Goal: Information Seeking & Learning: Learn about a topic

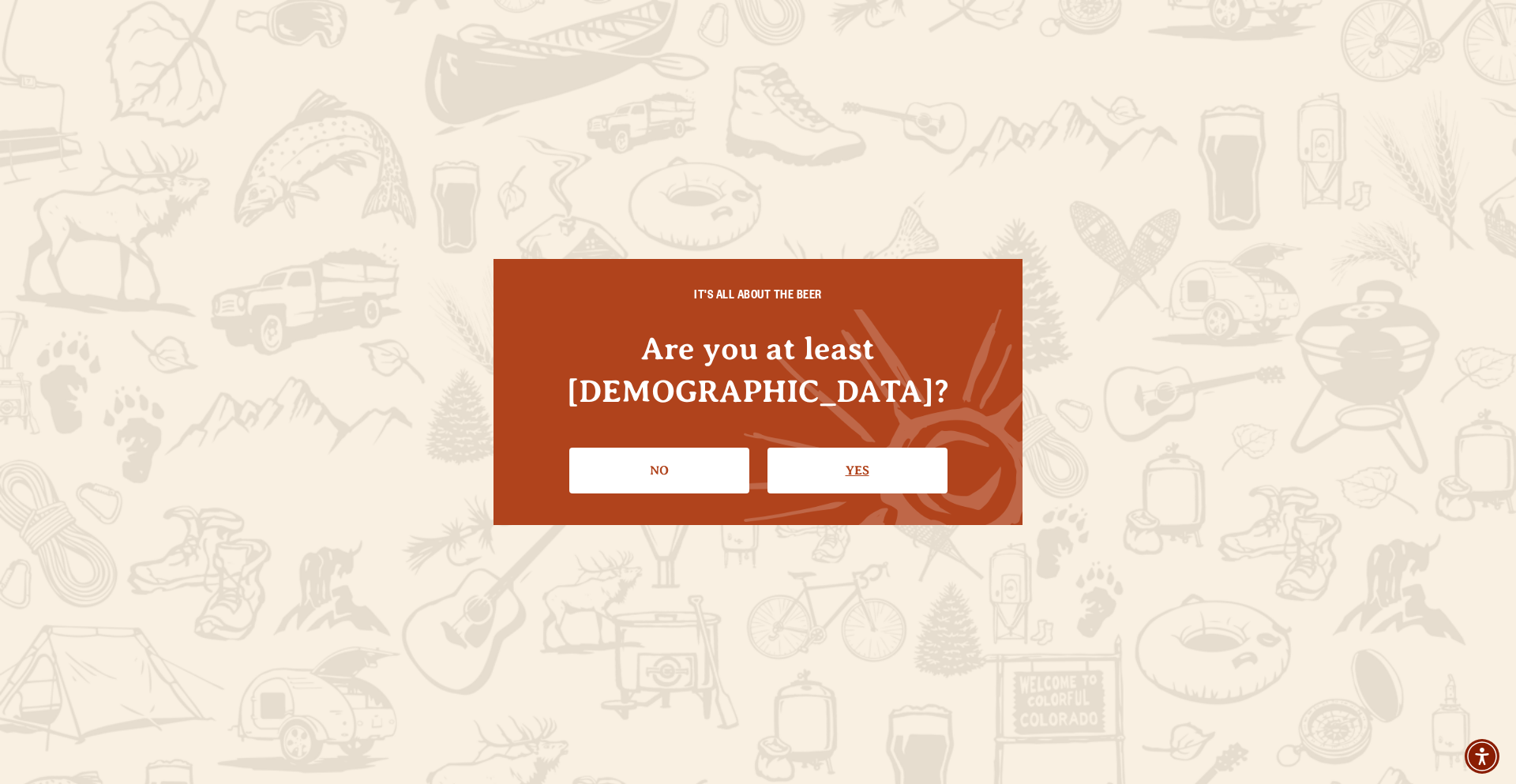
click at [798, 464] on link "Yes" at bounding box center [857, 470] width 180 height 46
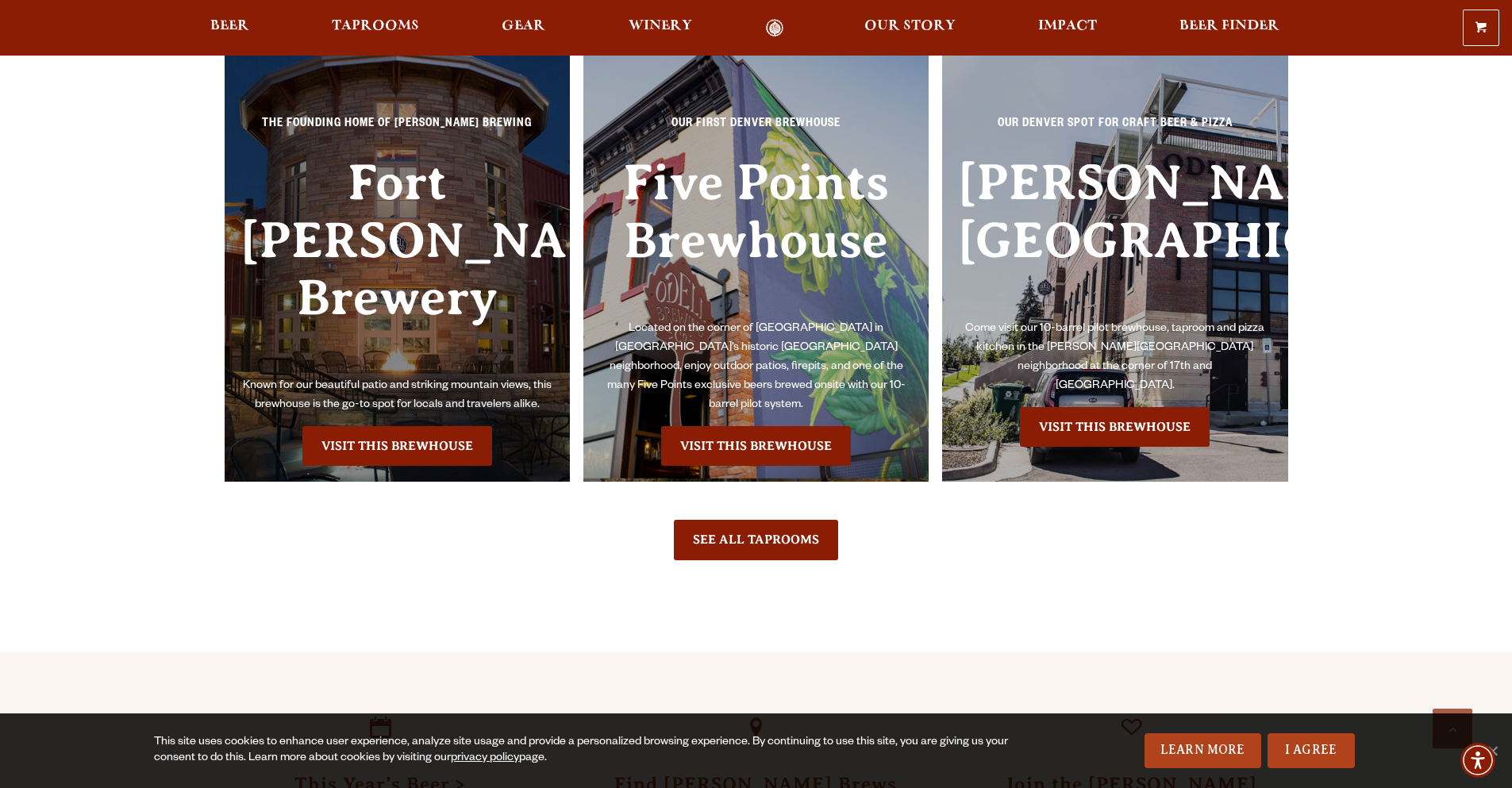
scroll to position [3750, 0]
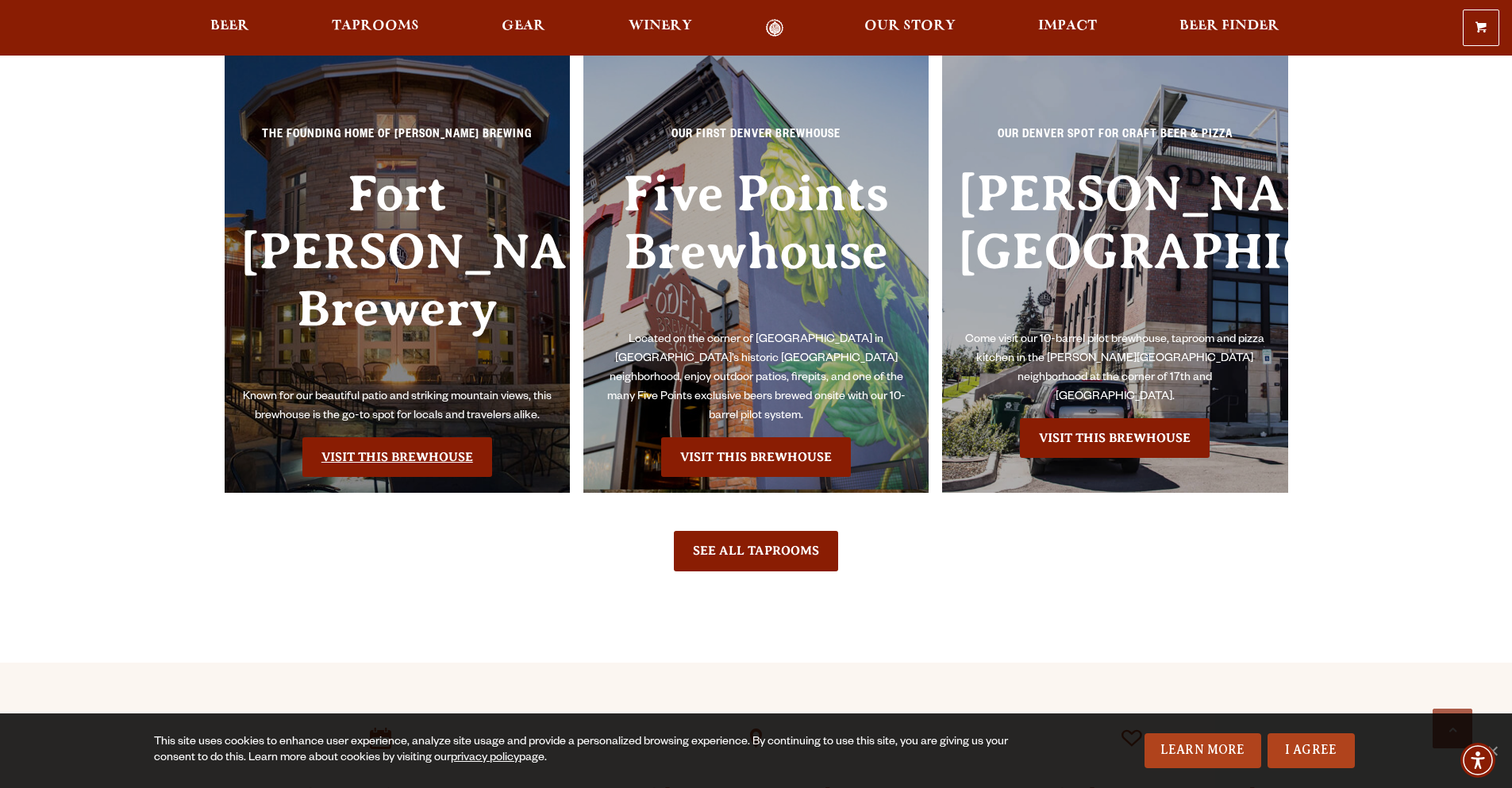
click at [398, 437] on link "Visit this Brewhouse" at bounding box center [397, 457] width 190 height 39
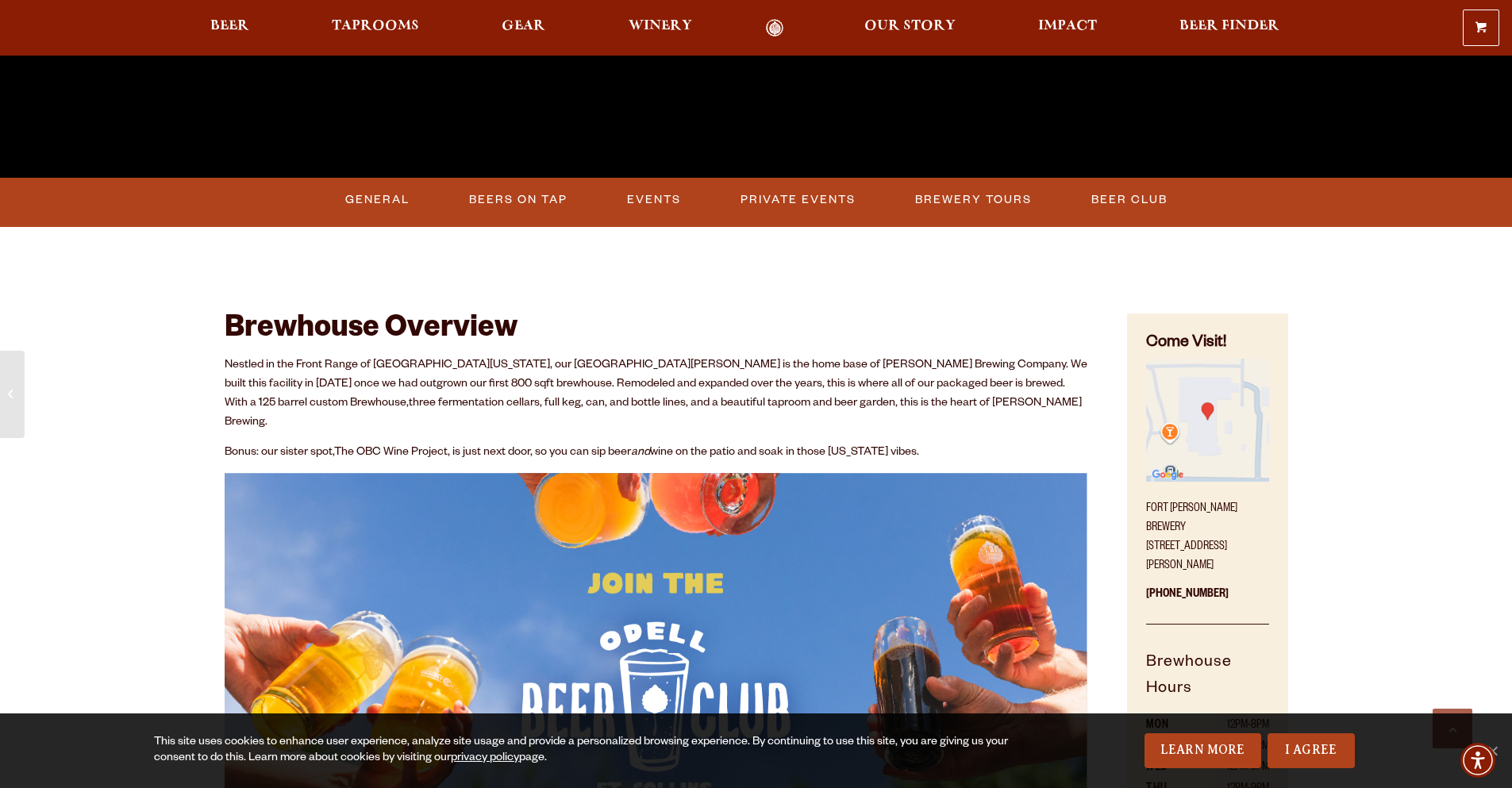
scroll to position [714, 0]
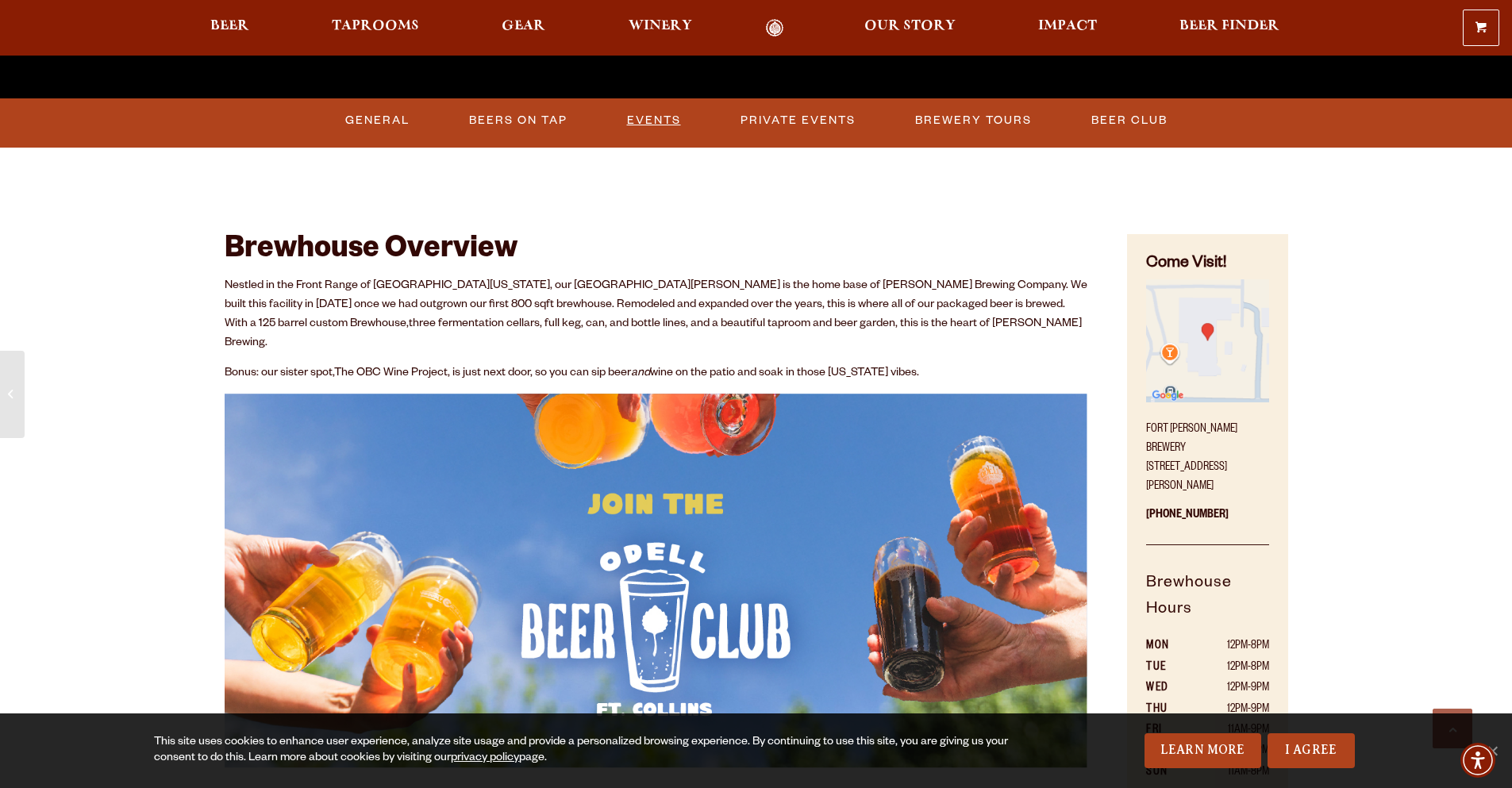
click at [651, 124] on link "Events" at bounding box center [653, 120] width 66 height 36
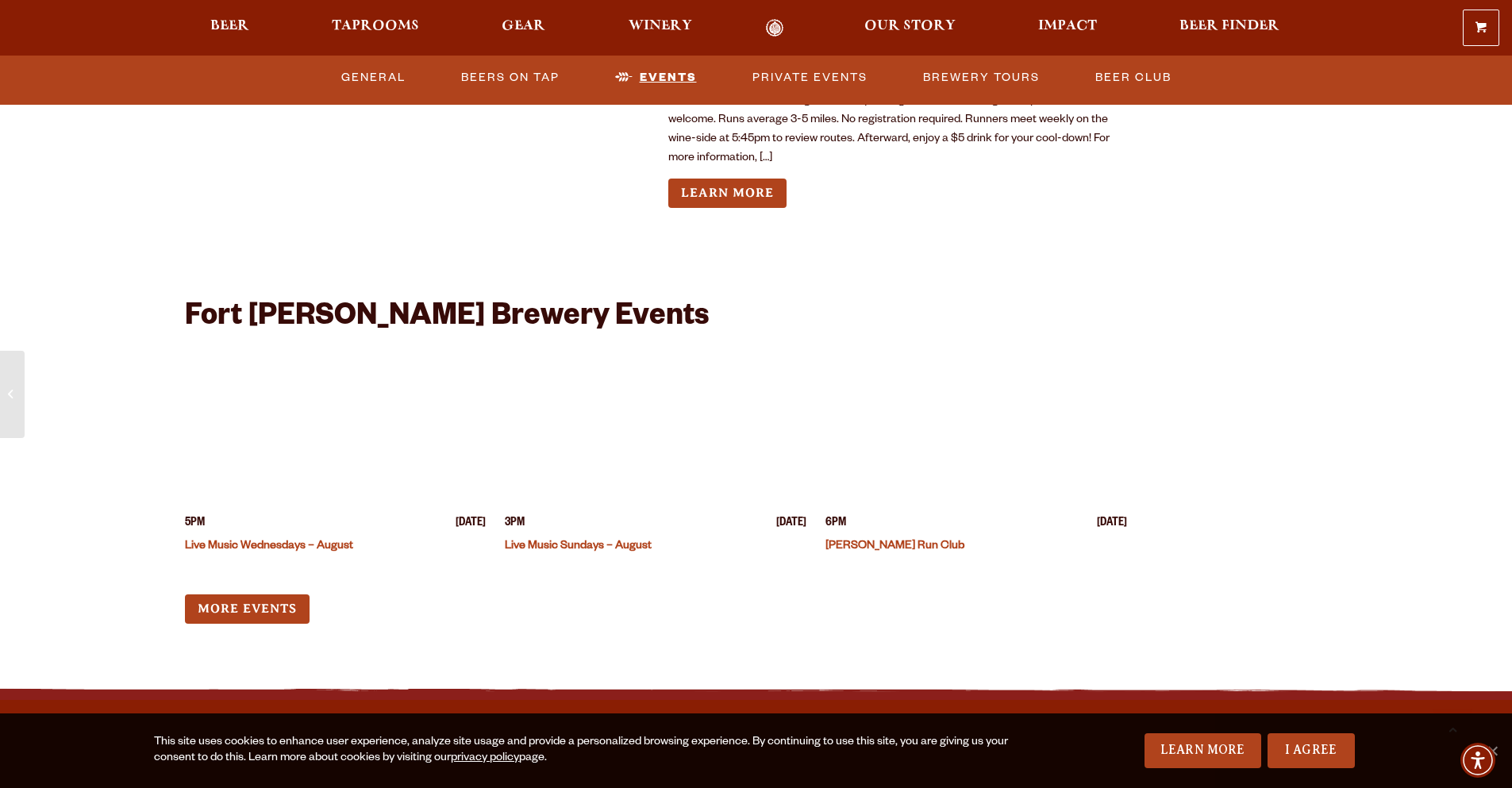
scroll to position [3884, 0]
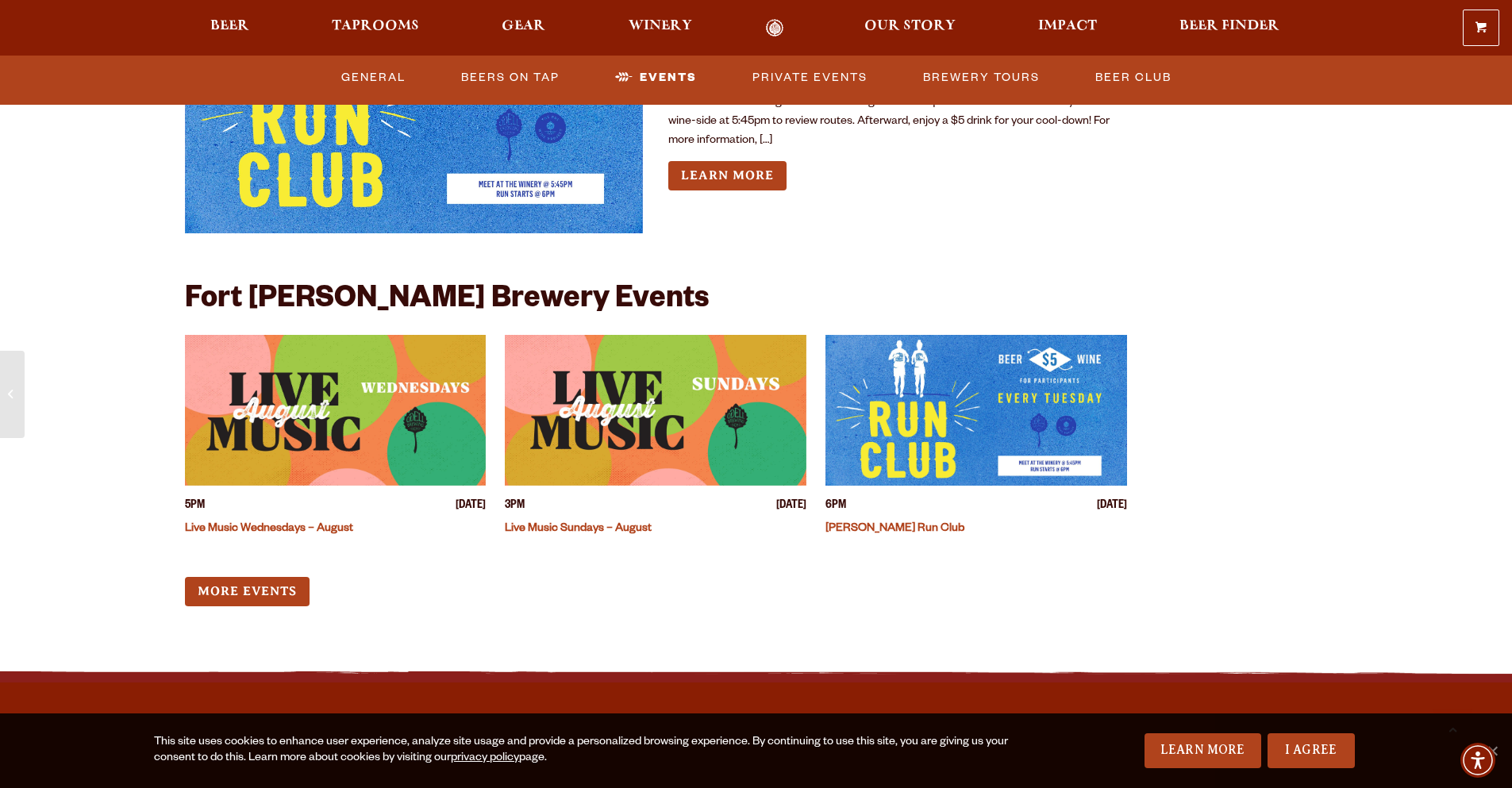
click at [661, 386] on img "View event details" at bounding box center [655, 410] width 301 height 151
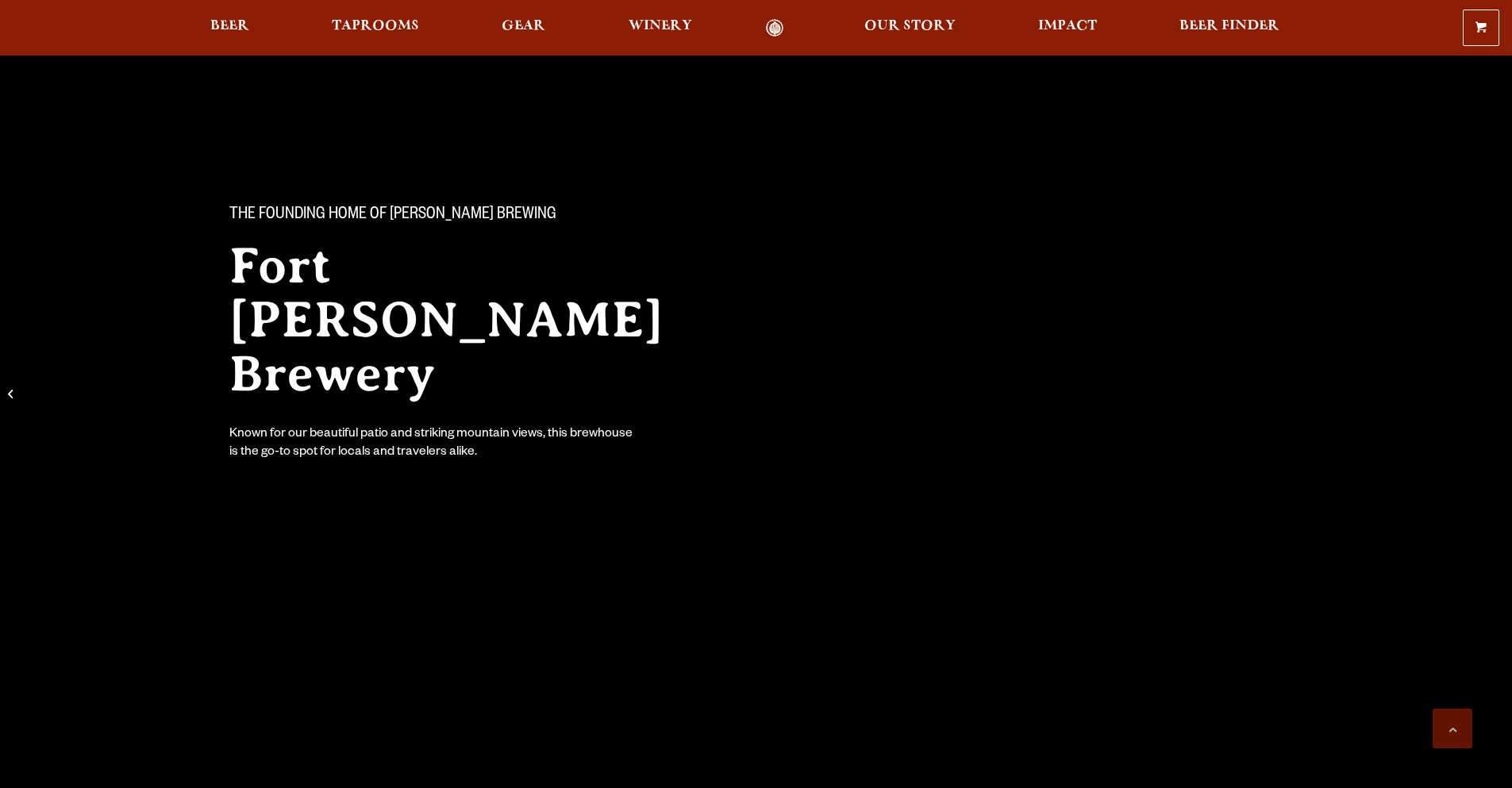
scroll to position [3884, 0]
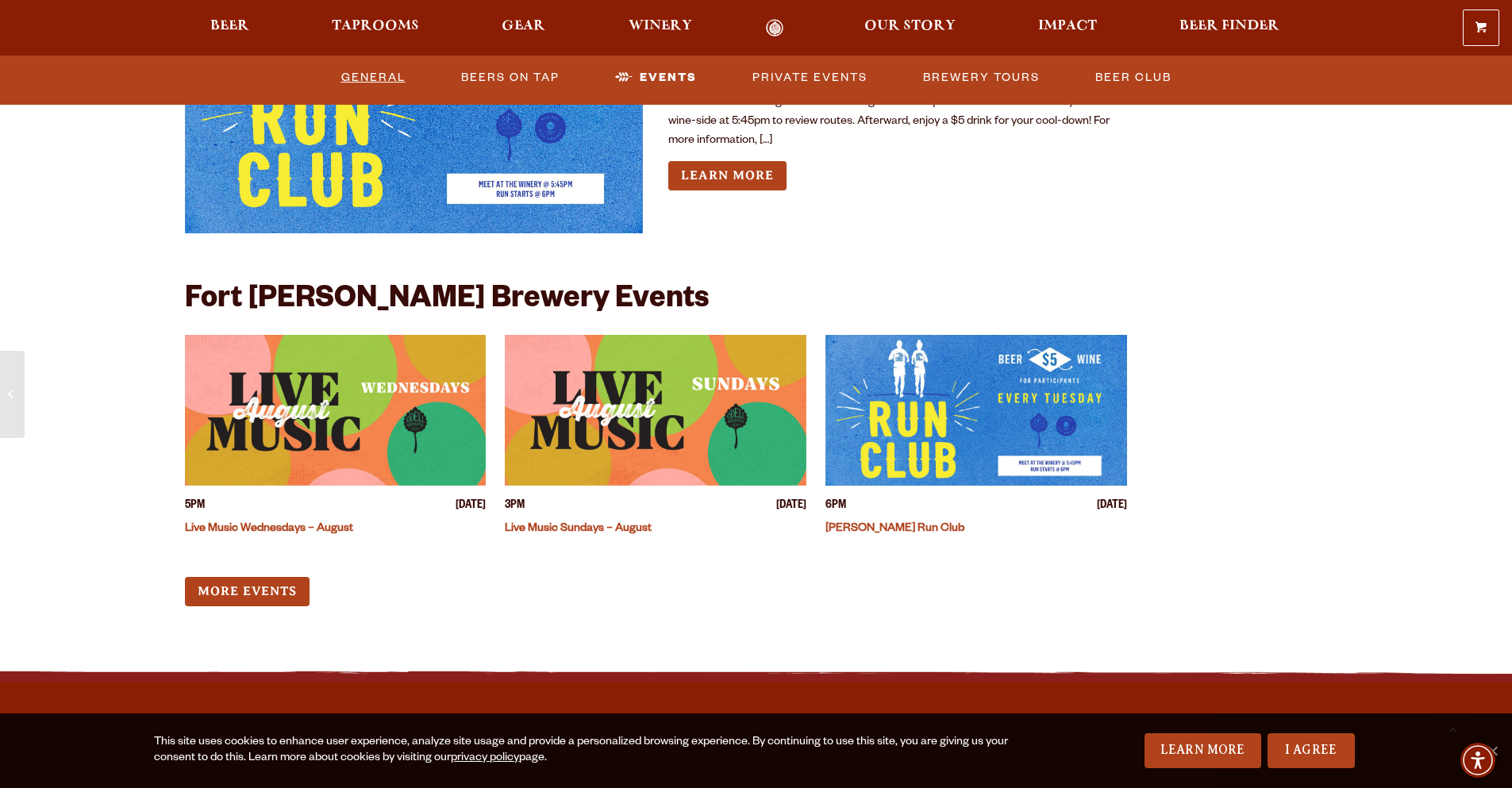
click at [389, 71] on link "General" at bounding box center [373, 78] width 77 height 36
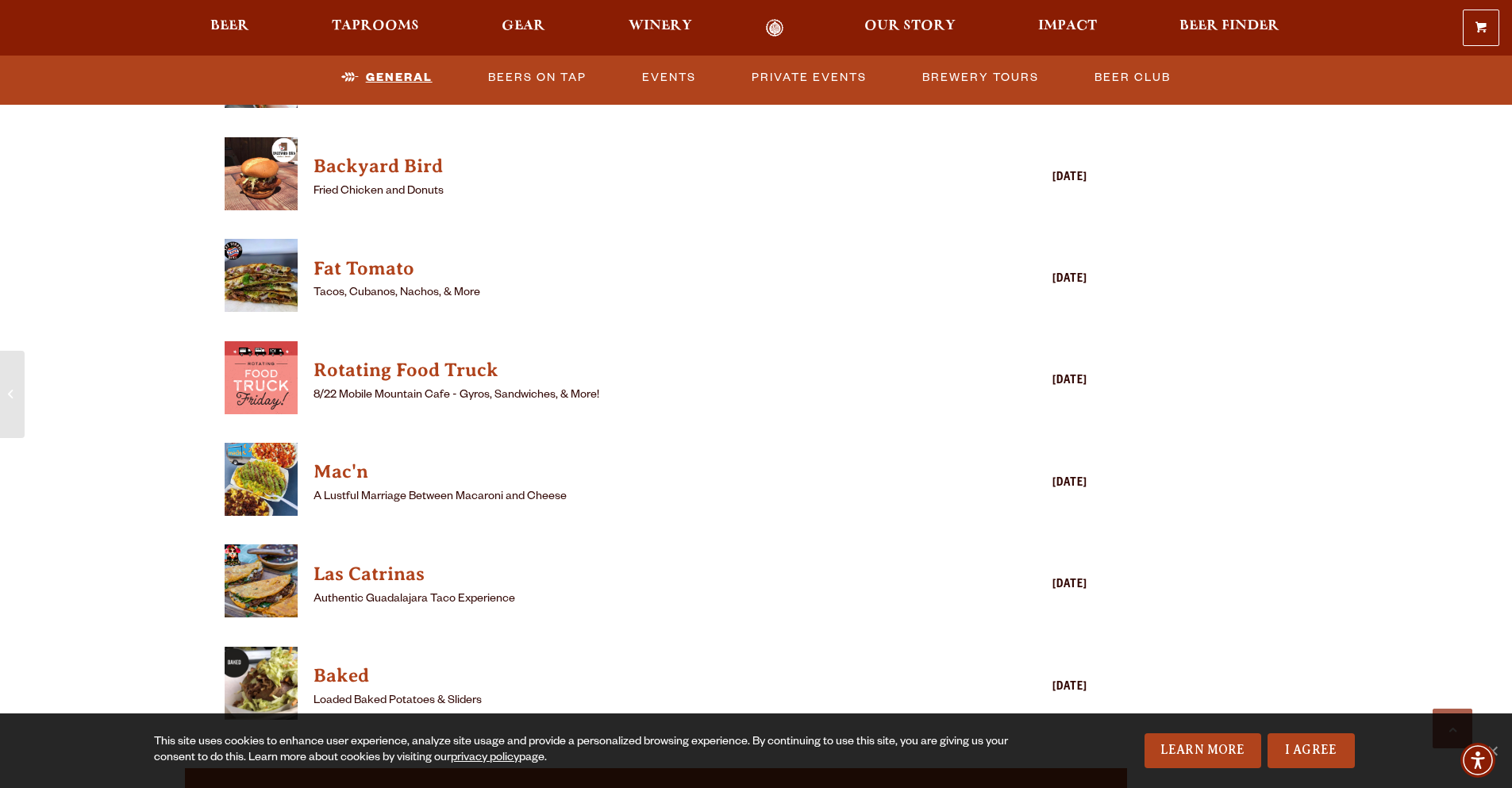
scroll to position [2079, 0]
